Goal: Navigation & Orientation: Find specific page/section

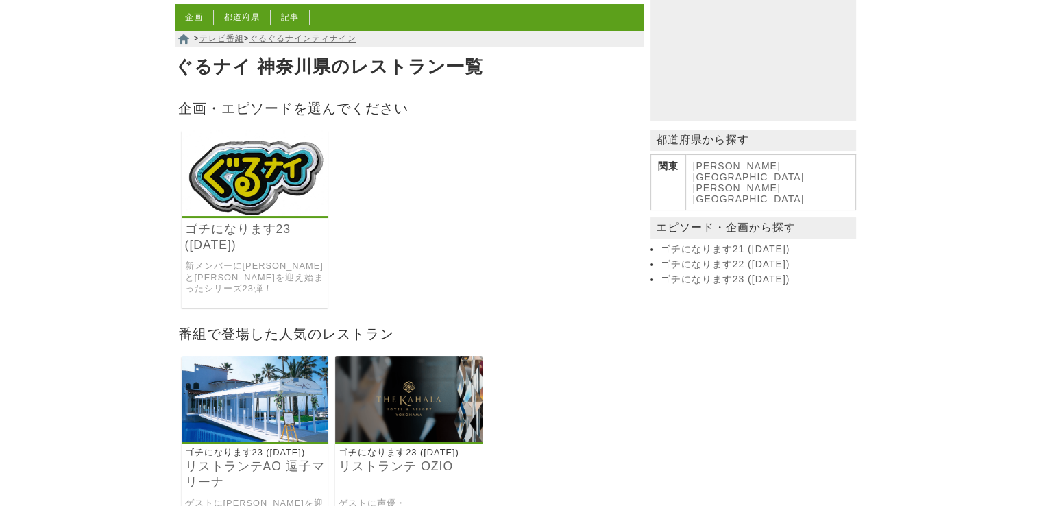
scroll to position [66, 0]
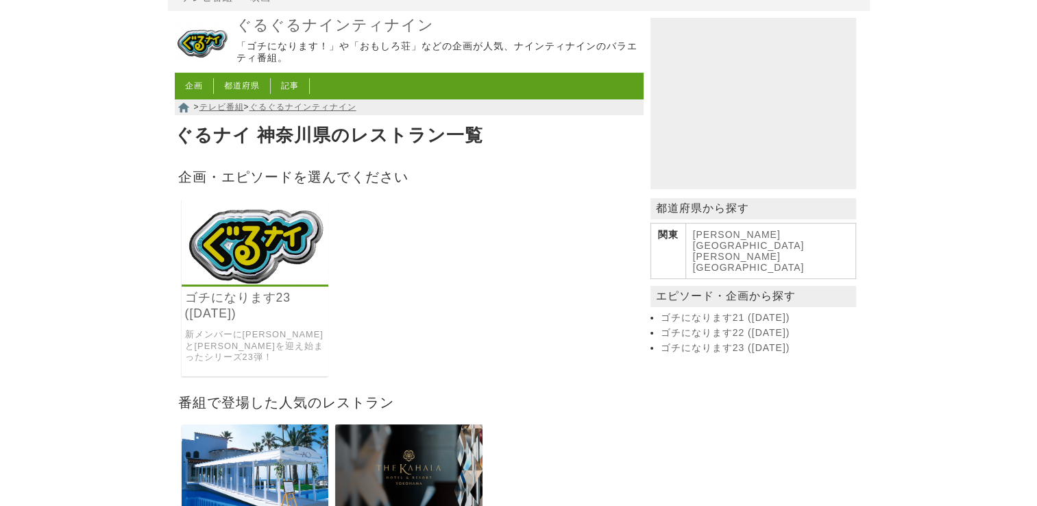
click at [729, 312] on link "ゴチになります21 ([DATE])" at bounding box center [757, 318] width 192 height 12
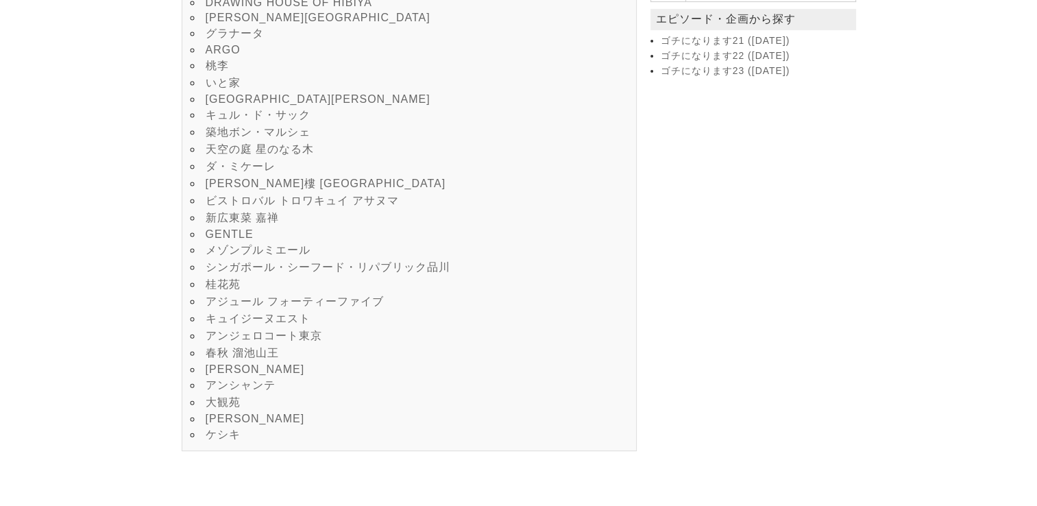
scroll to position [274, 0]
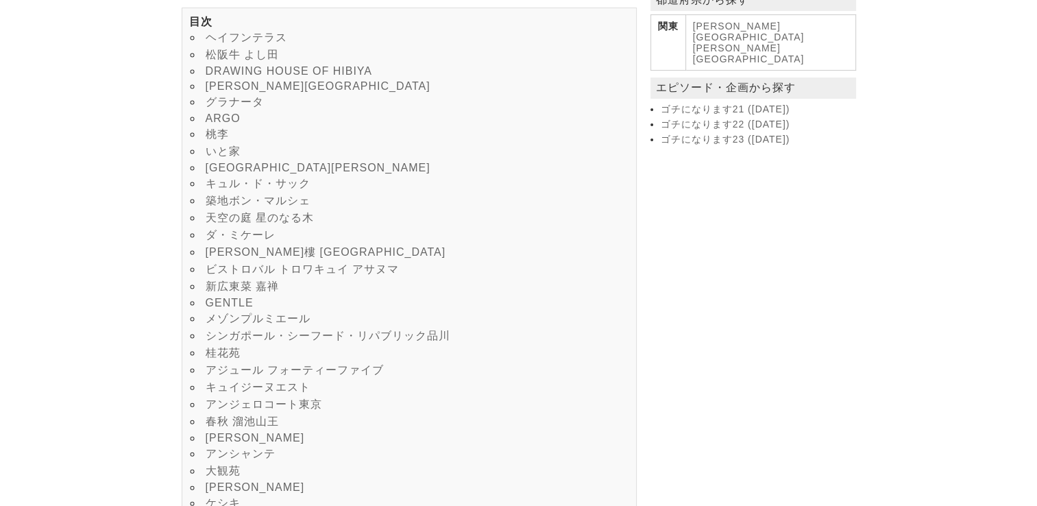
click at [727, 119] on link "ゴチになります22 ([DATE])" at bounding box center [757, 125] width 192 height 12
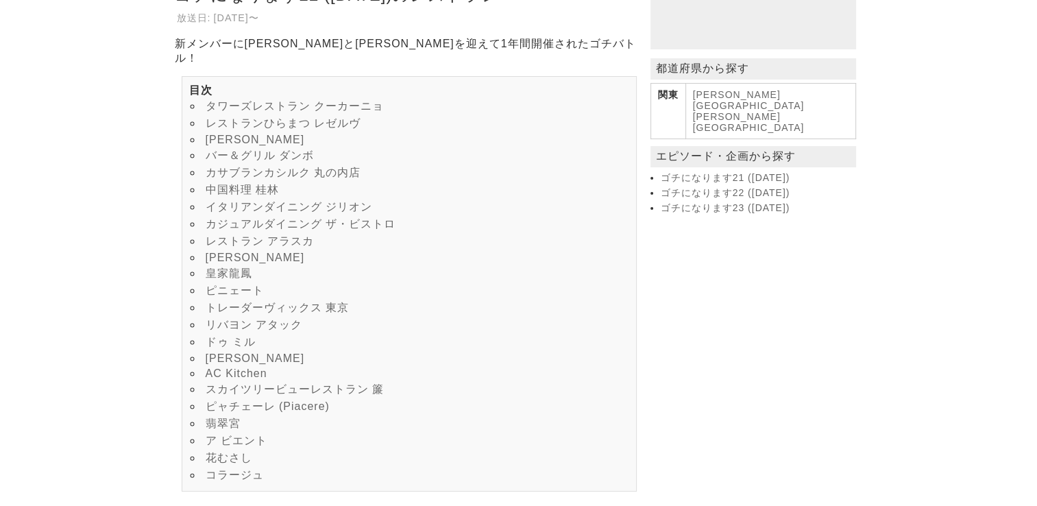
scroll to position [274, 0]
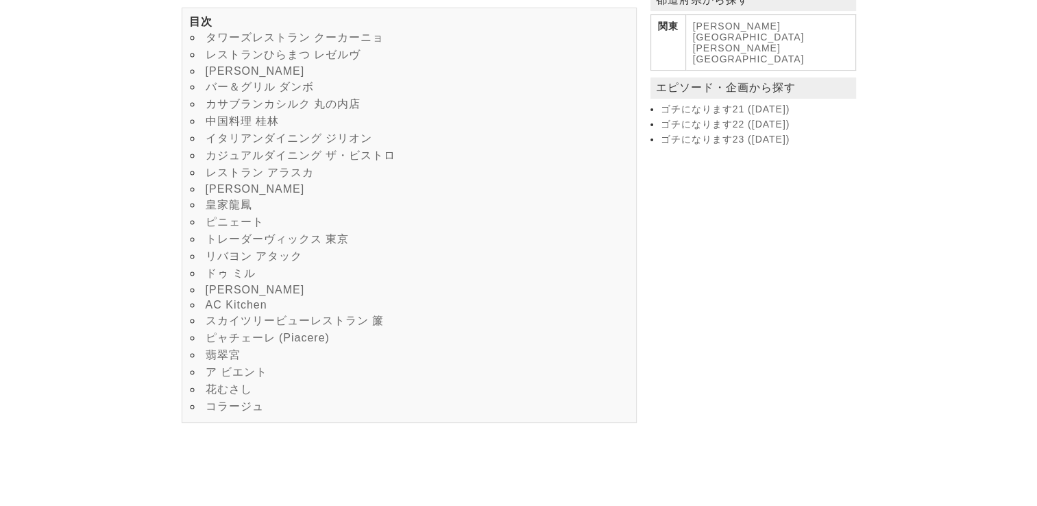
click at [726, 134] on link "ゴチになります23 ([DATE])" at bounding box center [757, 140] width 192 height 12
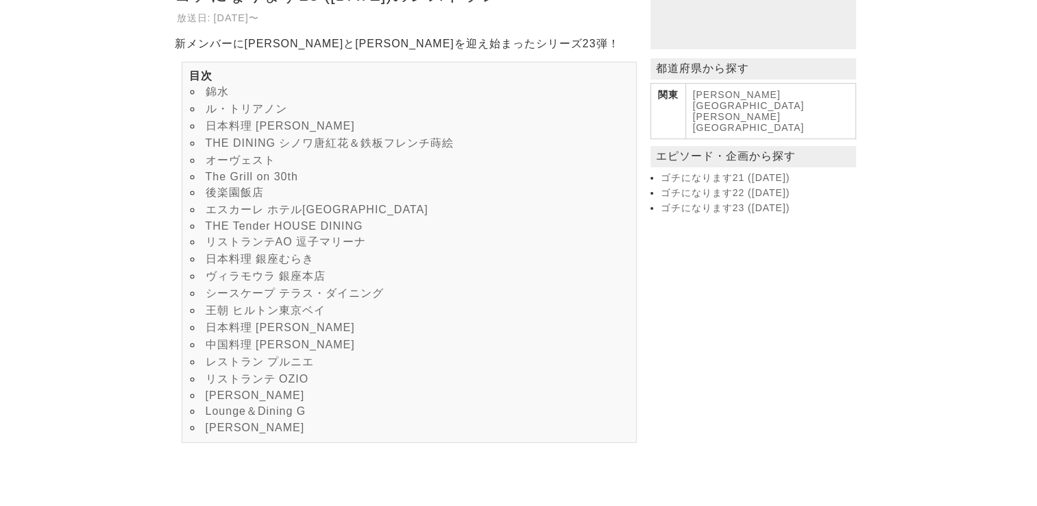
scroll to position [274, 0]
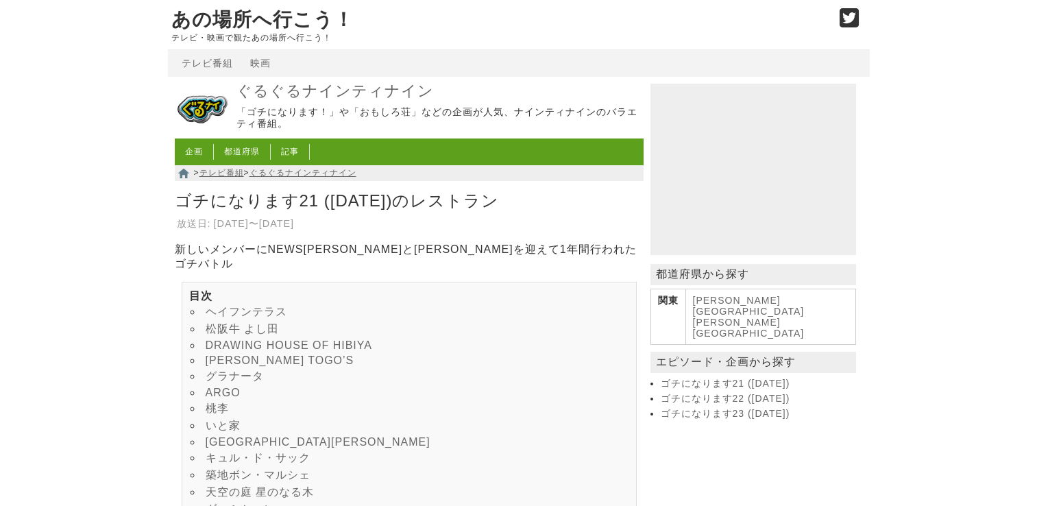
scroll to position [274, 0]
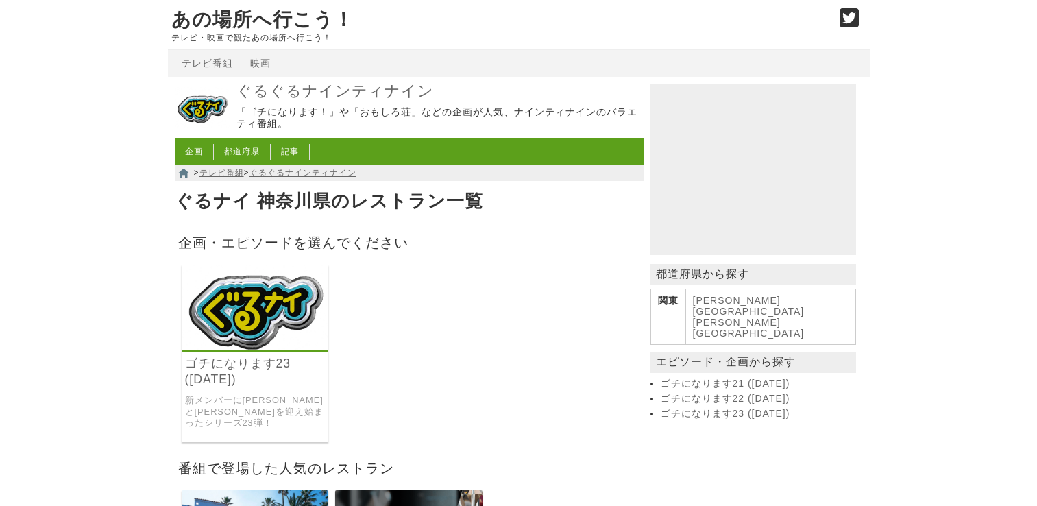
scroll to position [66, 0]
